Goal: Information Seeking & Learning: Learn about a topic

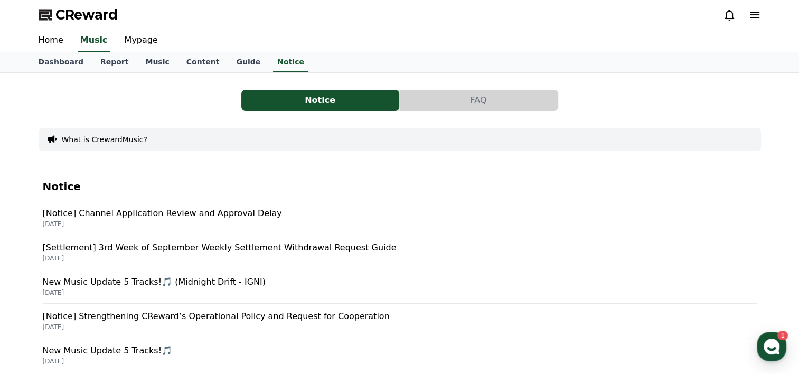
click at [142, 212] on p "[Notice] Channel Application Review and Approval Delay" at bounding box center [400, 213] width 714 height 13
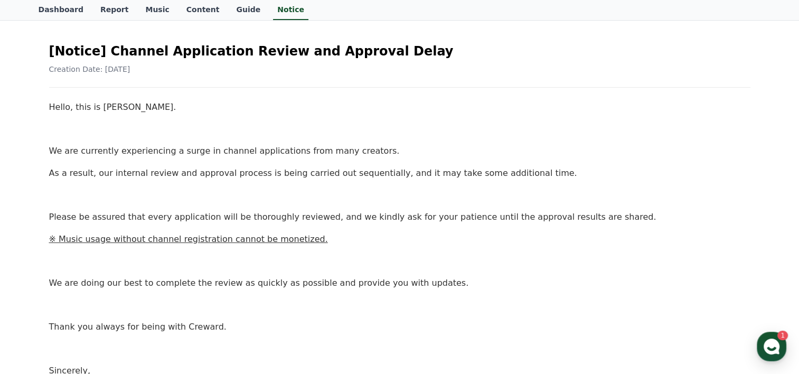
scroll to position [46, 0]
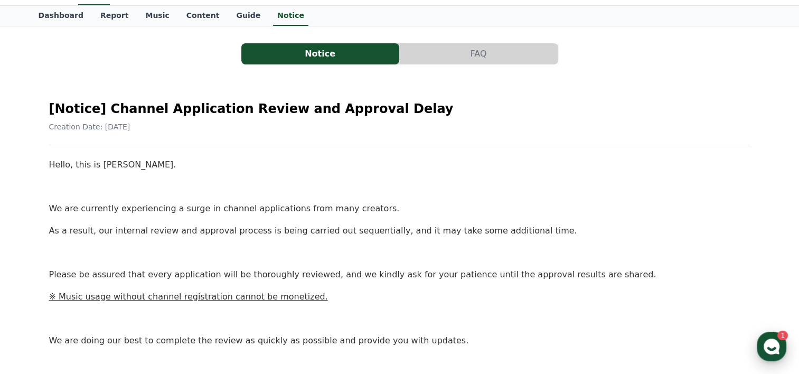
click at [773, 352] on use "button" at bounding box center [772, 346] width 16 height 16
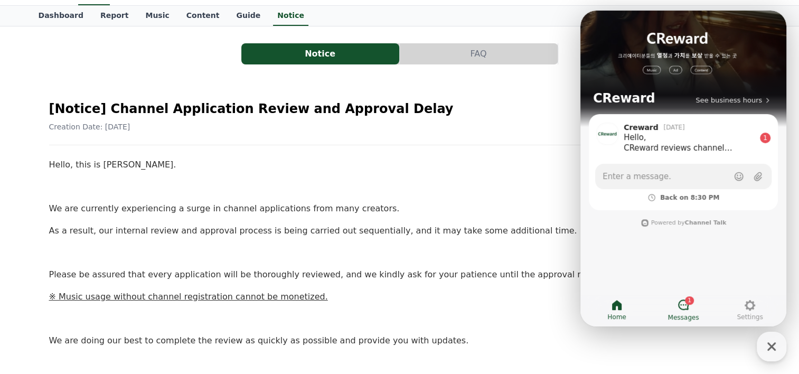
click at [676, 304] on link "1 Messages" at bounding box center [683, 310] width 67 height 26
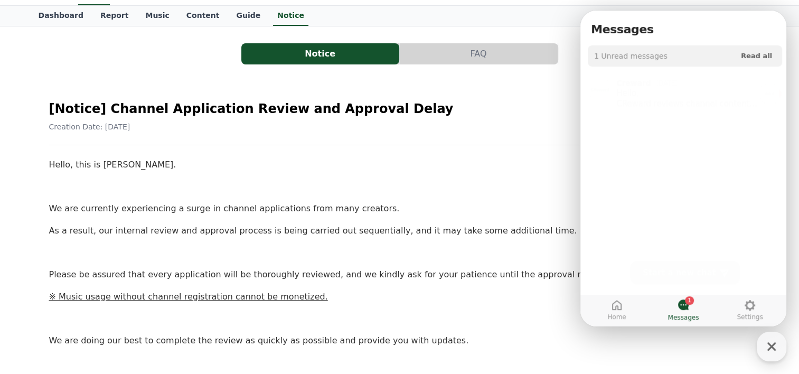
click at [663, 93] on div "Hello, CReward reviews channel content before approving it. Since the policy re…" at bounding box center [691, 94] width 150 height 21
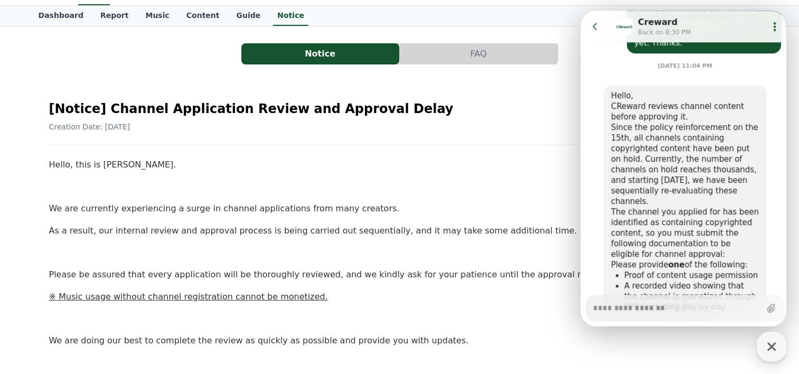
scroll to position [553, 0]
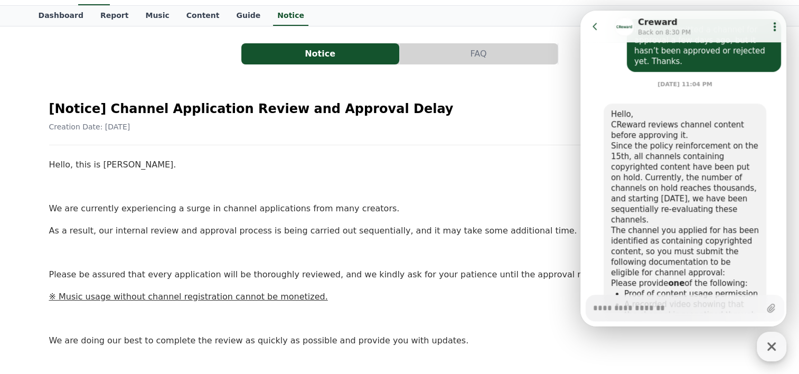
click at [774, 338] on icon "button" at bounding box center [771, 346] width 19 height 19
type textarea "*"
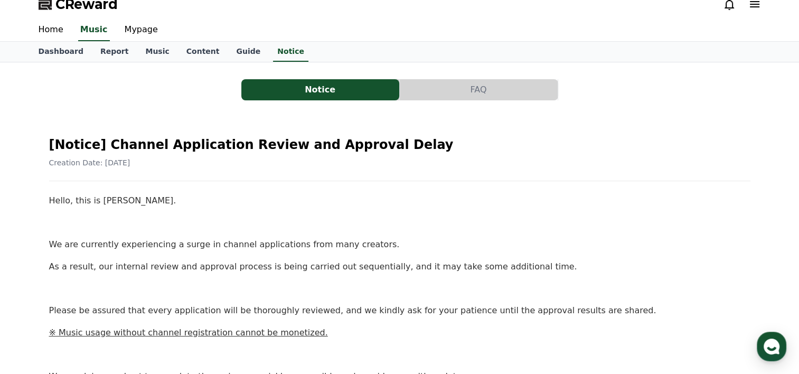
scroll to position [0, 0]
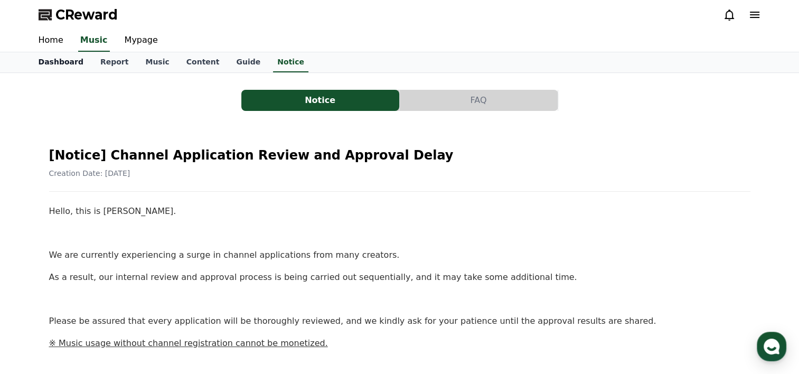
click at [68, 63] on link "Dashboard" at bounding box center [61, 62] width 62 height 20
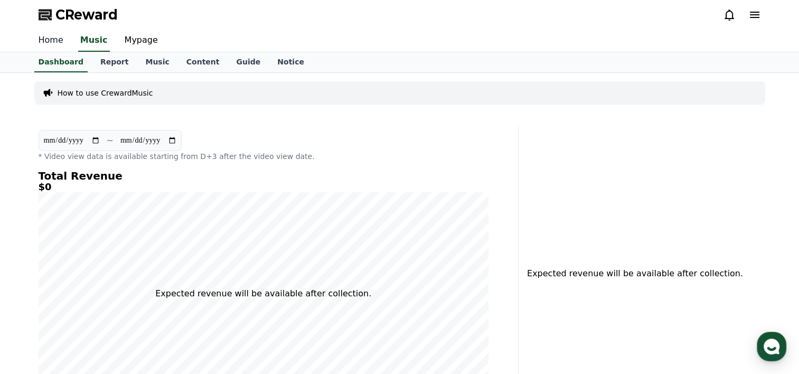
click at [50, 46] on link "Home" at bounding box center [51, 41] width 42 height 22
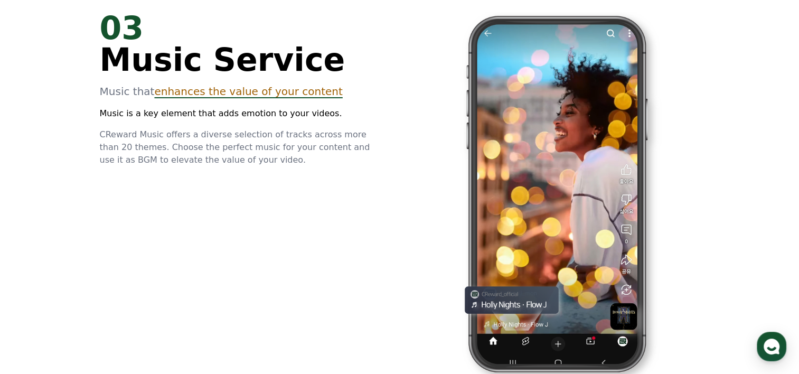
scroll to position [1848, 0]
